Goal: Information Seeking & Learning: Learn about a topic

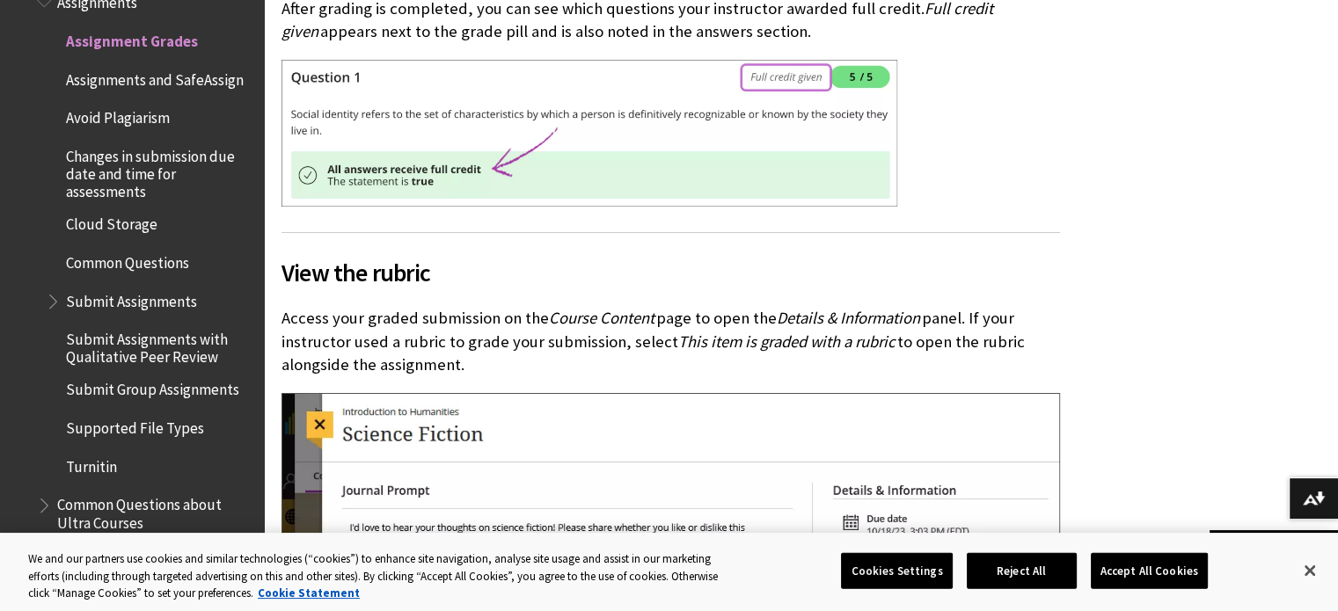
scroll to position [3781, 0]
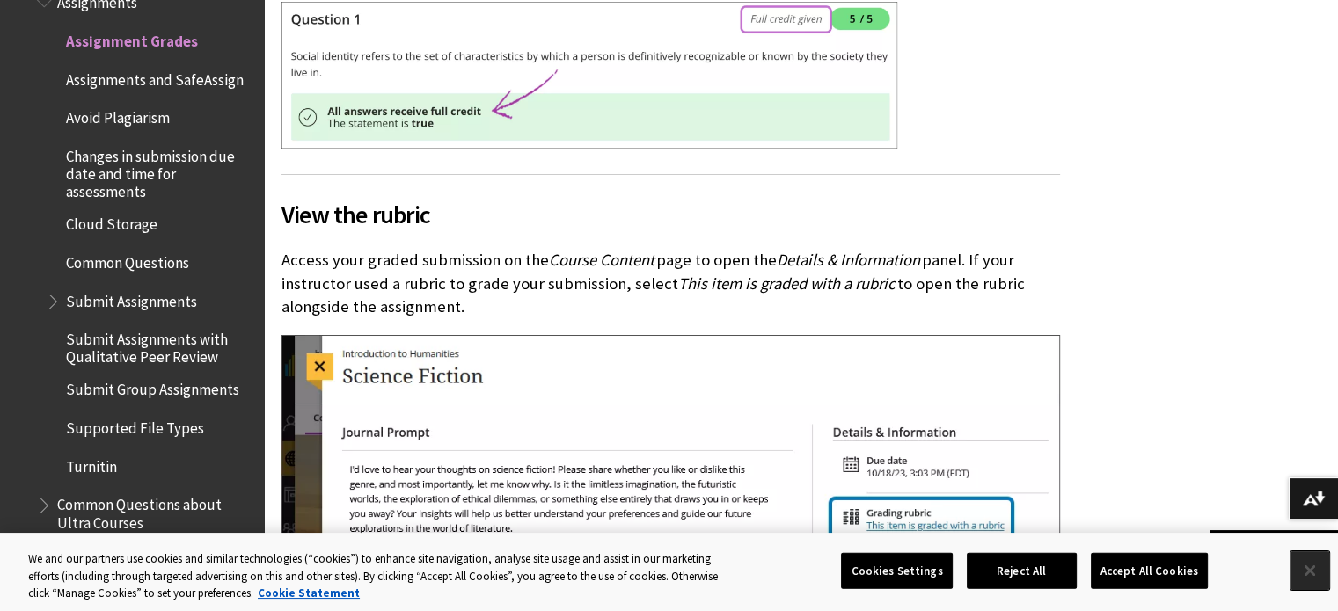
click at [1307, 575] on button "Close" at bounding box center [1309, 570] width 39 height 39
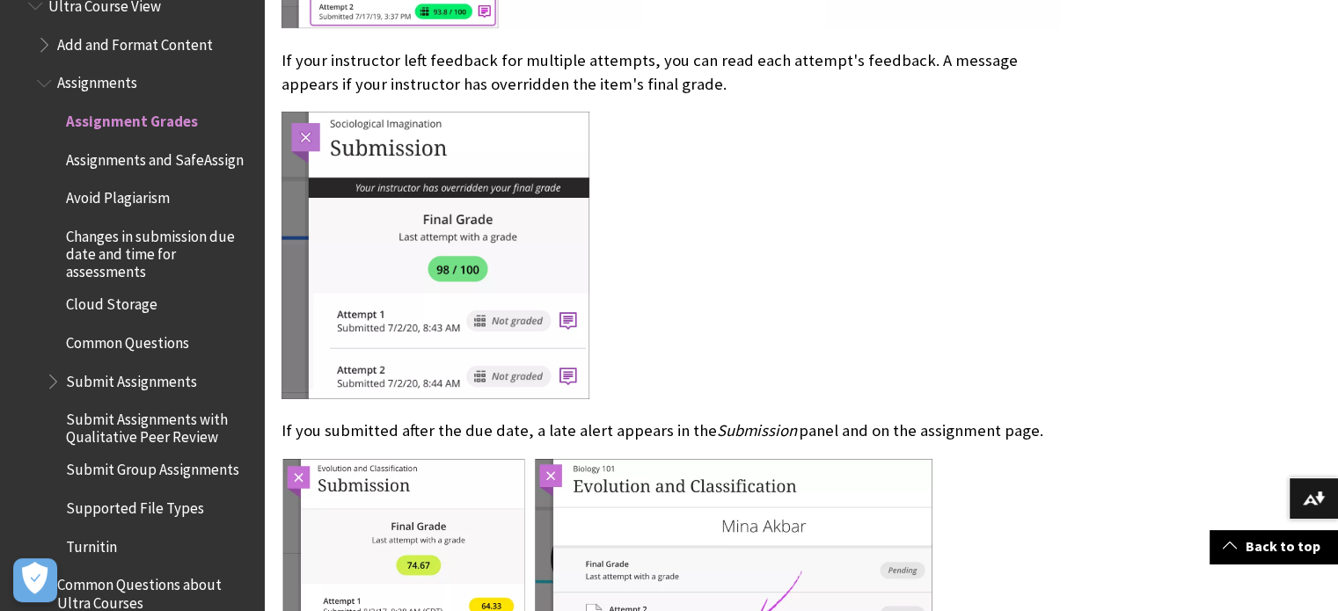
scroll to position [1979, 0]
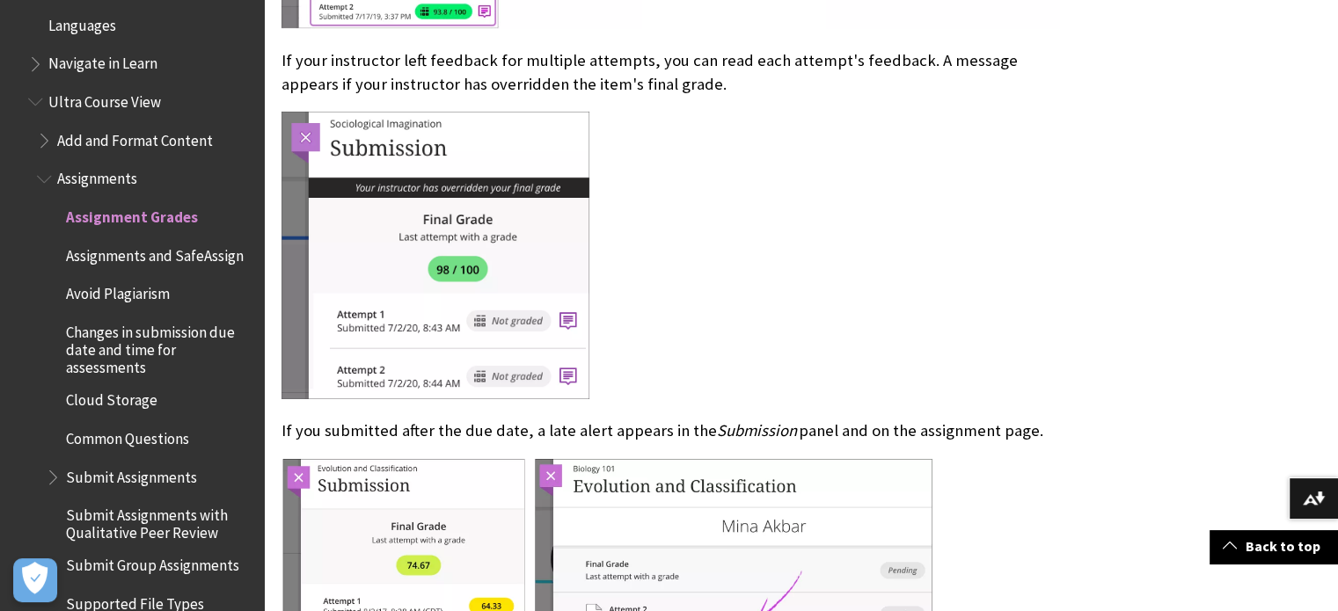
click at [146, 303] on span "Avoid Plagiarism" at bounding box center [118, 292] width 104 height 24
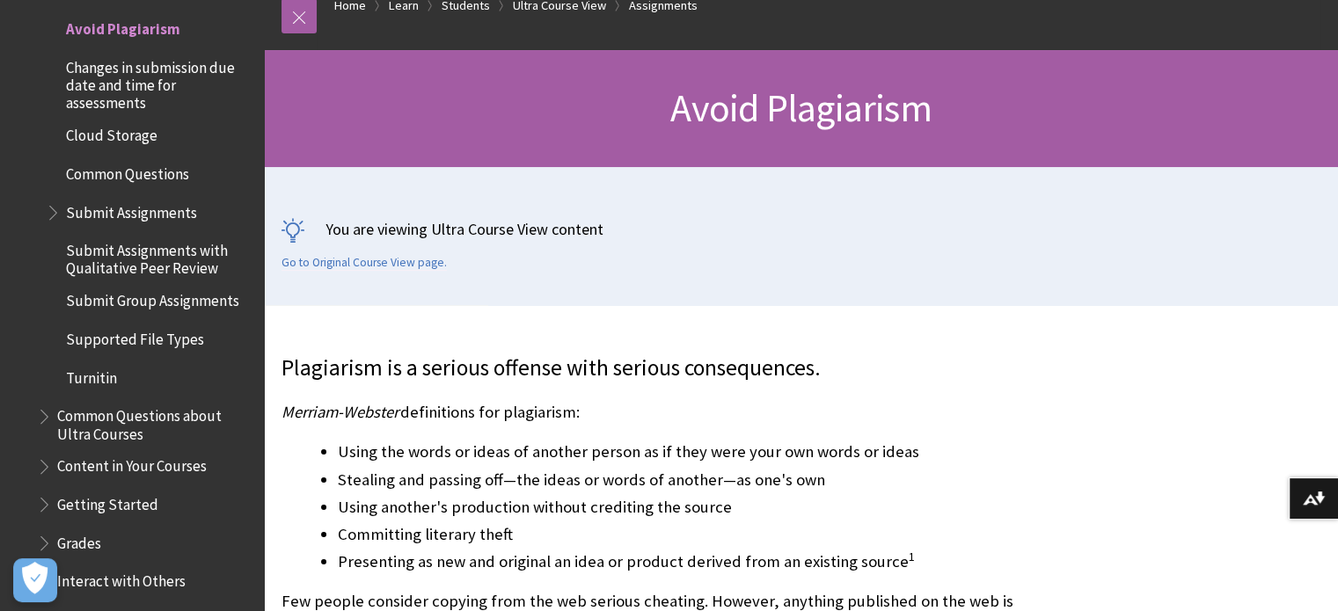
scroll to position [264, 0]
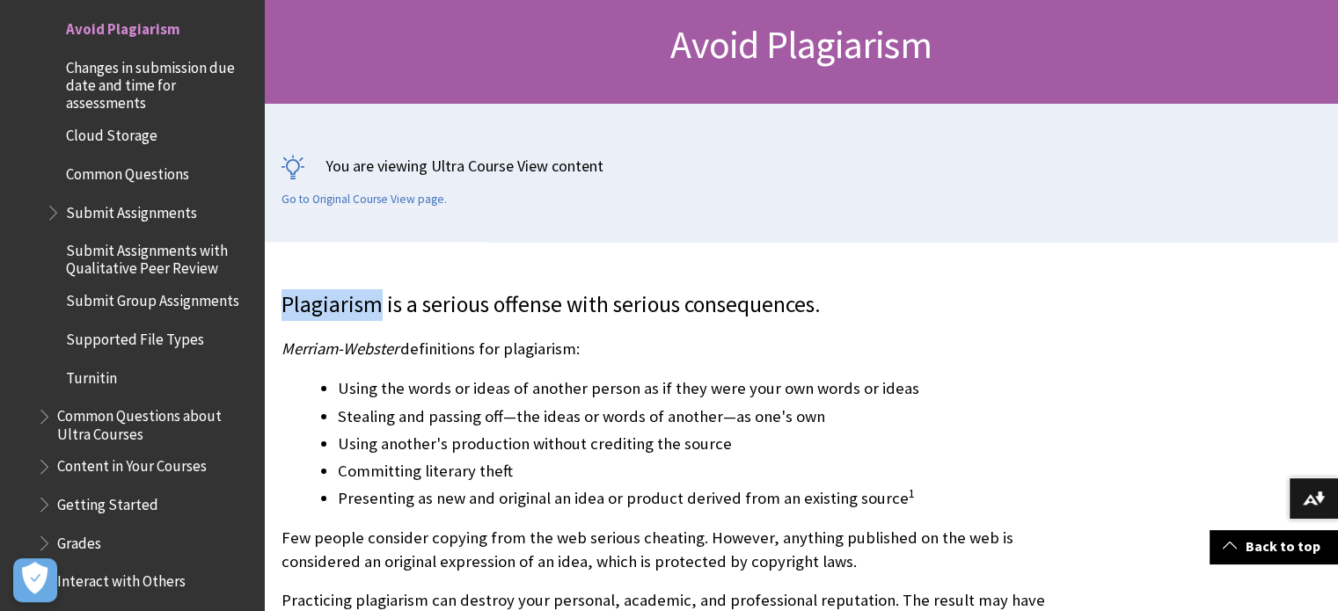
drag, startPoint x: 281, startPoint y: 303, endPoint x: 373, endPoint y: 305, distance: 91.5
click at [376, 307] on p "Plagiarism is a serious offense with serious consequences." at bounding box center [670, 305] width 778 height 32
copy p "Plagiarism"
